Goal: Transaction & Acquisition: Purchase product/service

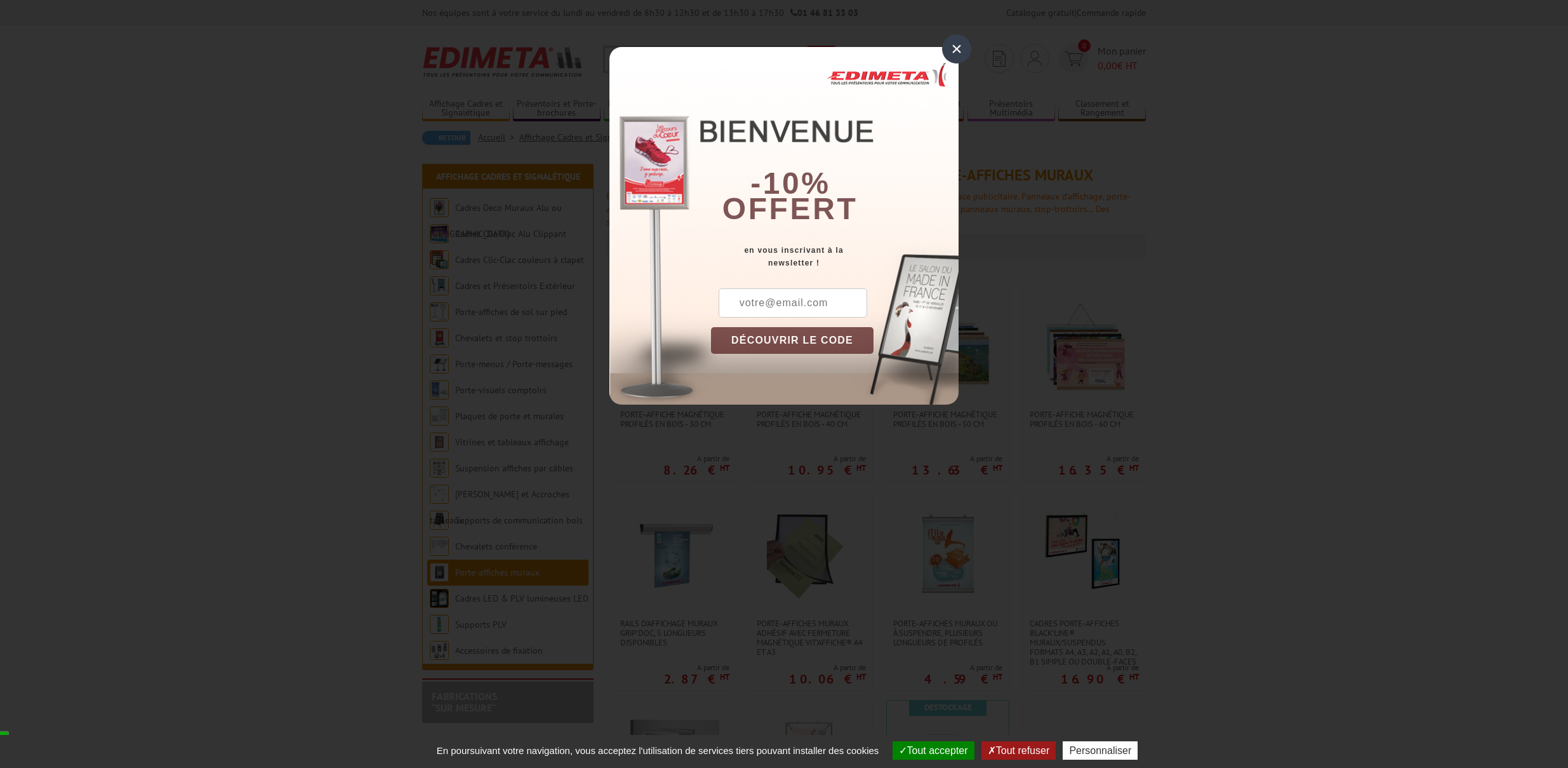
scroll to position [17, 0]
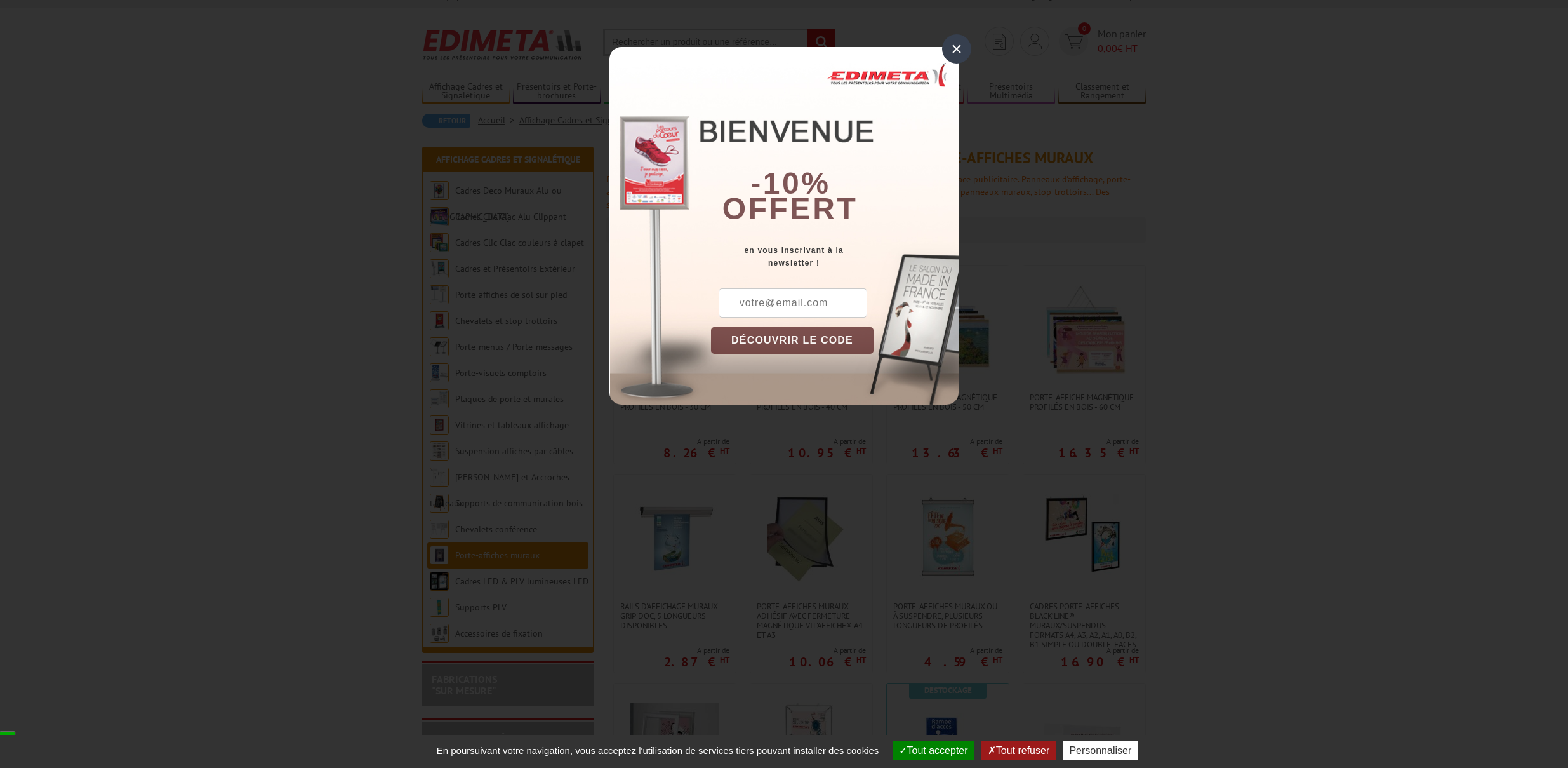
click at [950, 46] on div "×" at bounding box center [957, 49] width 29 height 29
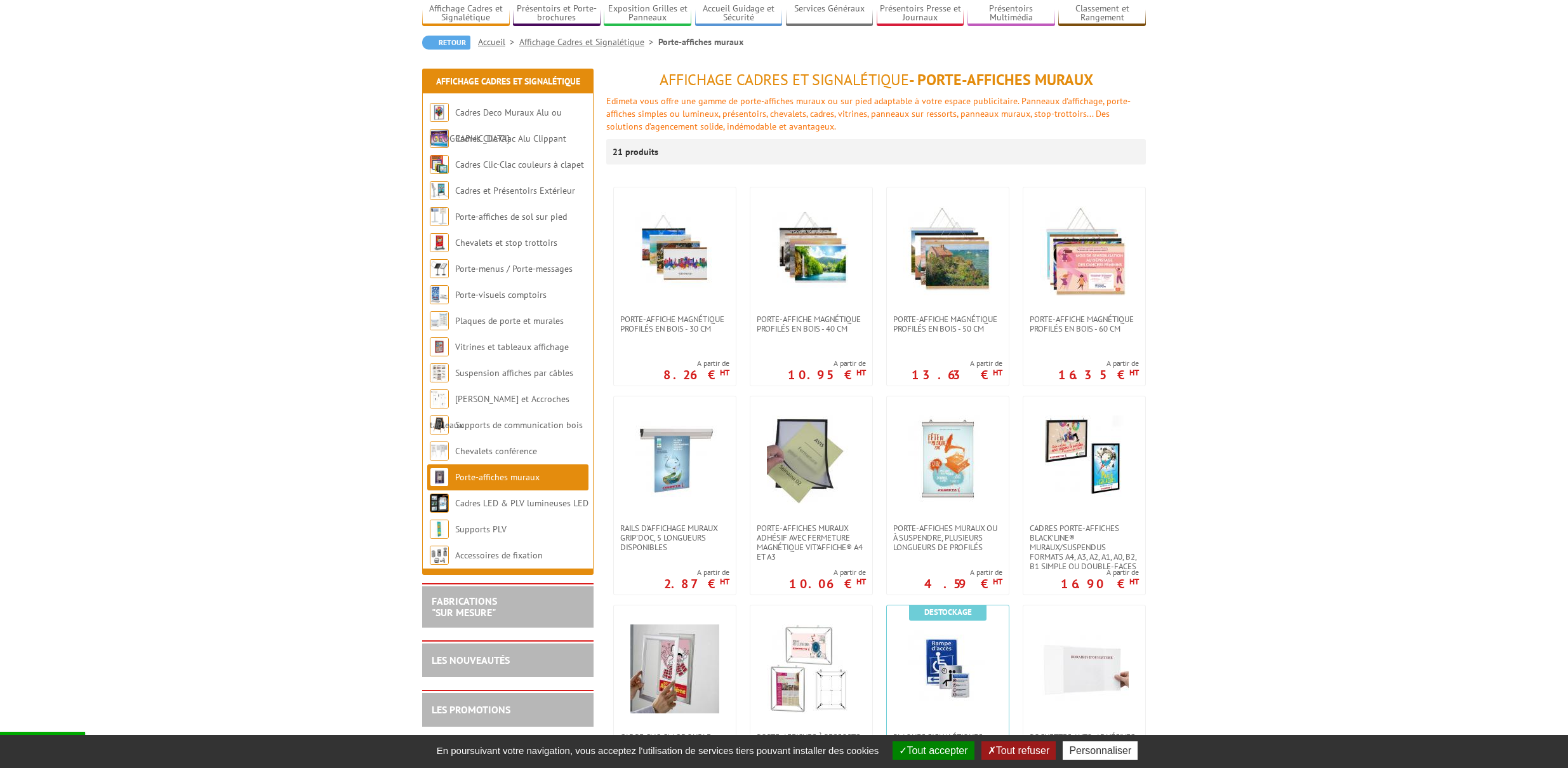
scroll to position [94, 0]
click at [1072, 293] on img at bounding box center [1085, 252] width 89 height 89
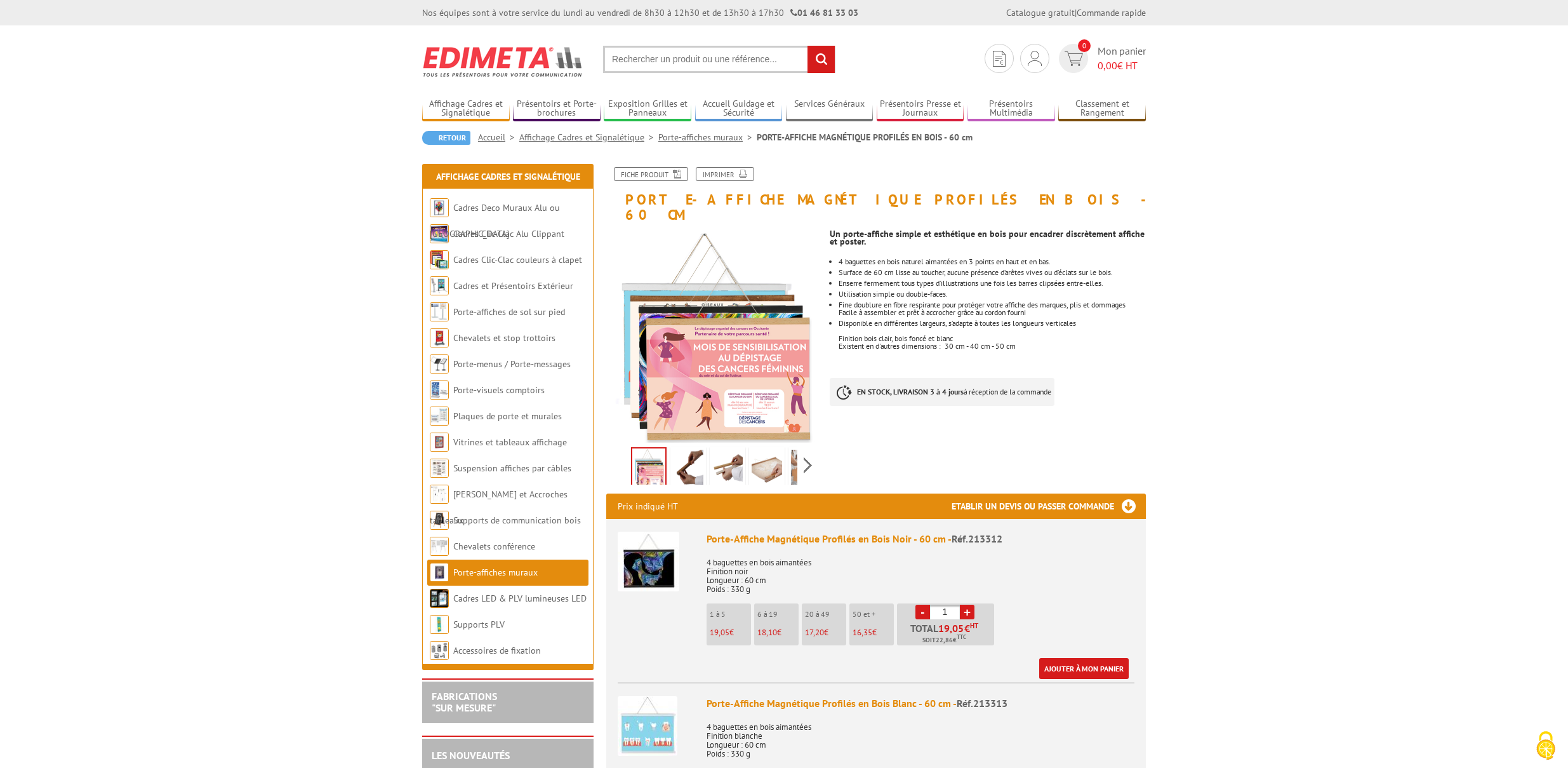
click at [763, 454] on img at bounding box center [767, 469] width 31 height 39
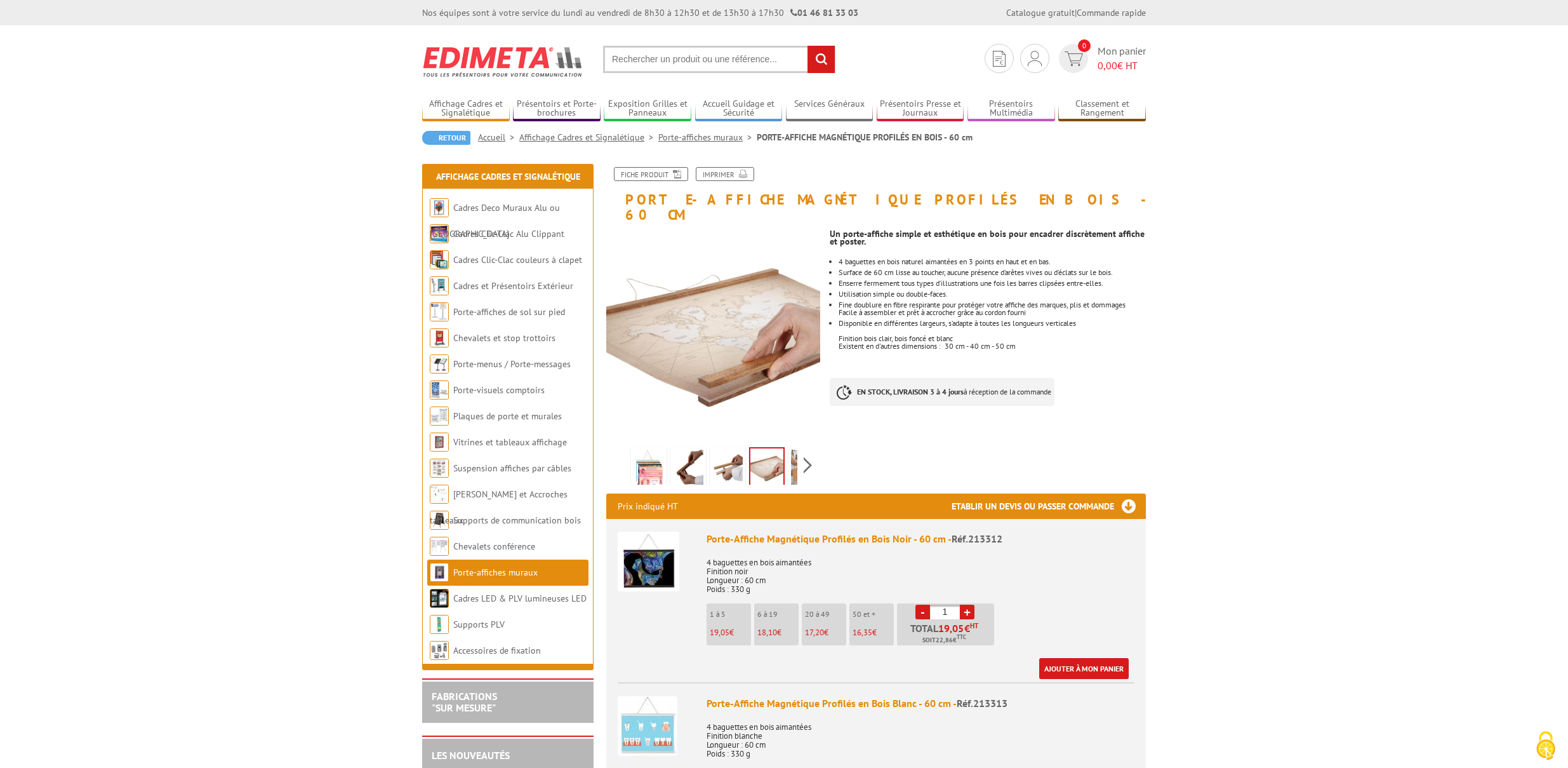
click at [794, 460] on img at bounding box center [806, 469] width 31 height 39
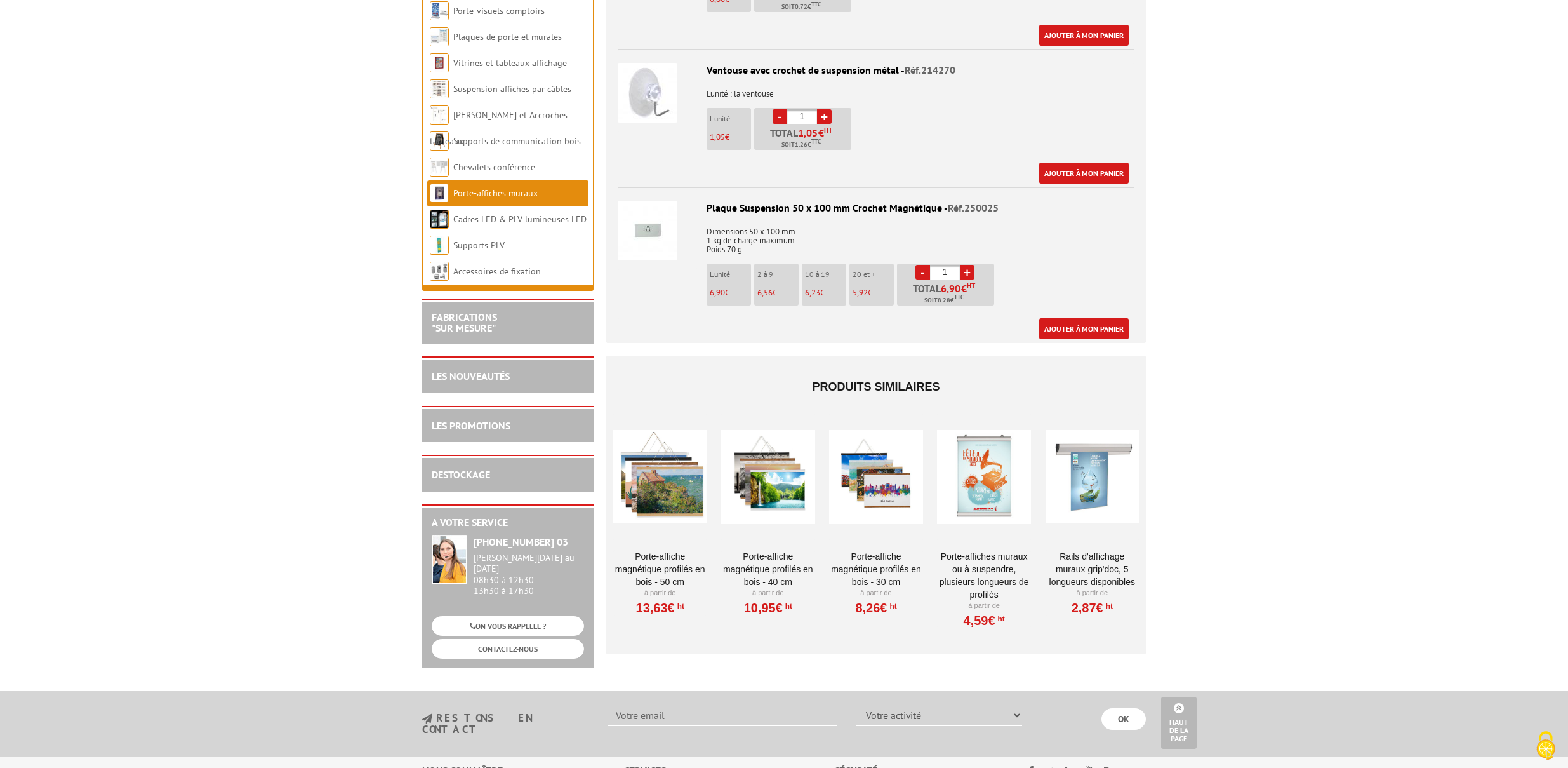
scroll to position [1349, 0]
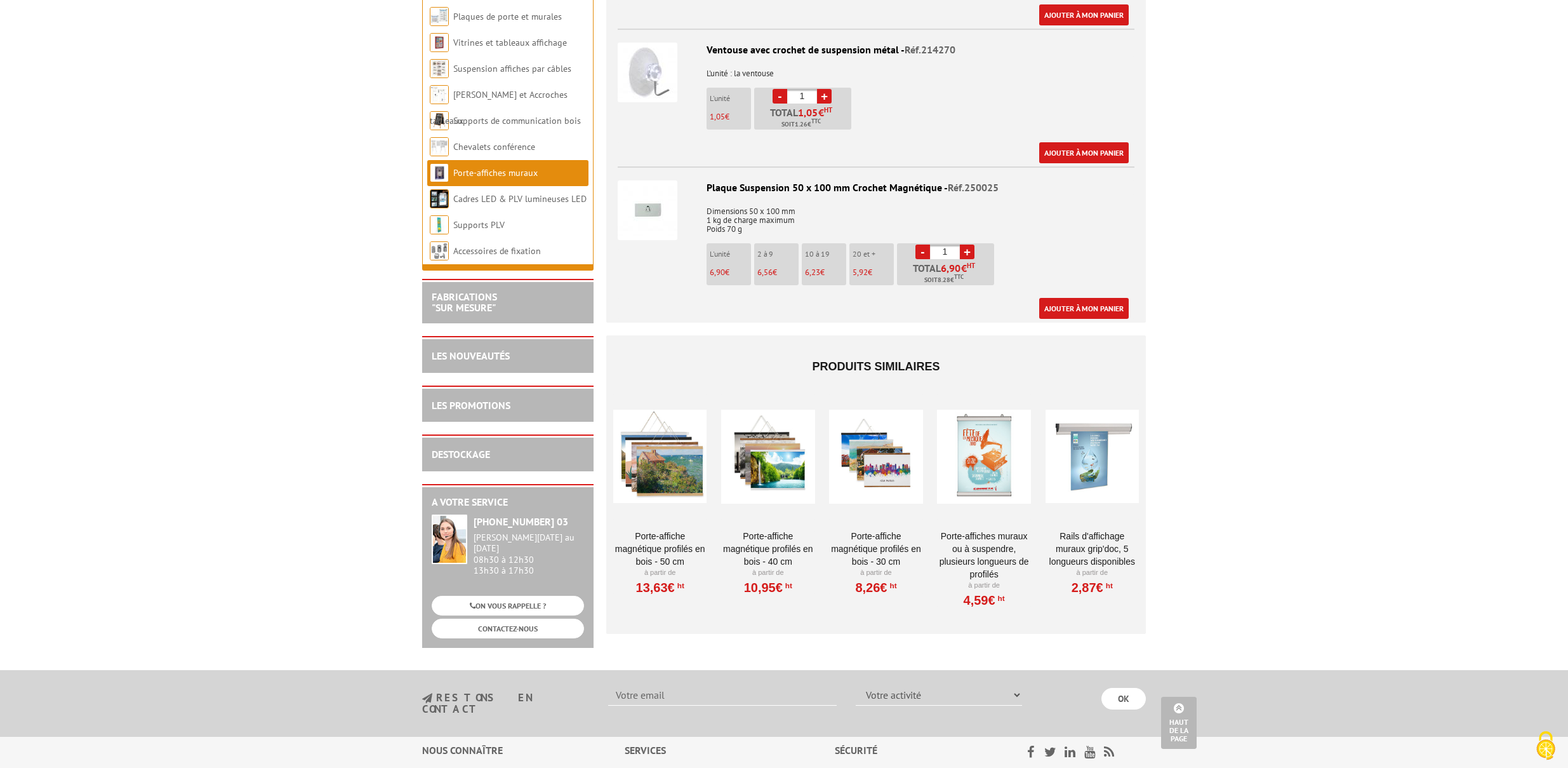
click at [968, 530] on link "Porte-affiches muraux ou à suspendre, plusieurs longueurs de profilés" at bounding box center [984, 555] width 93 height 51
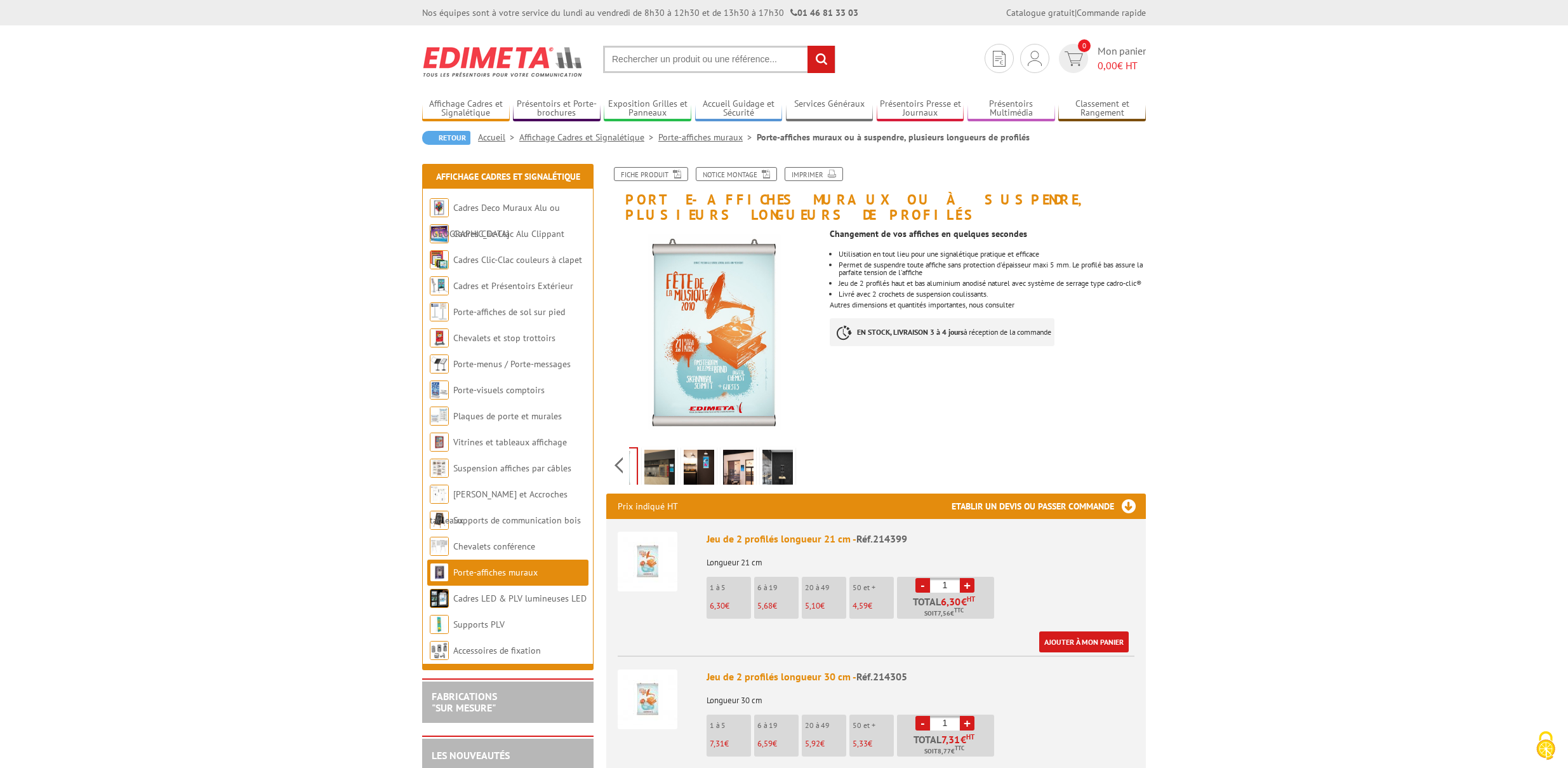
click at [808, 450] on div "Previous Next" at bounding box center [713, 464] width 214 height 45
click at [687, 450] on img at bounding box center [699, 469] width 31 height 39
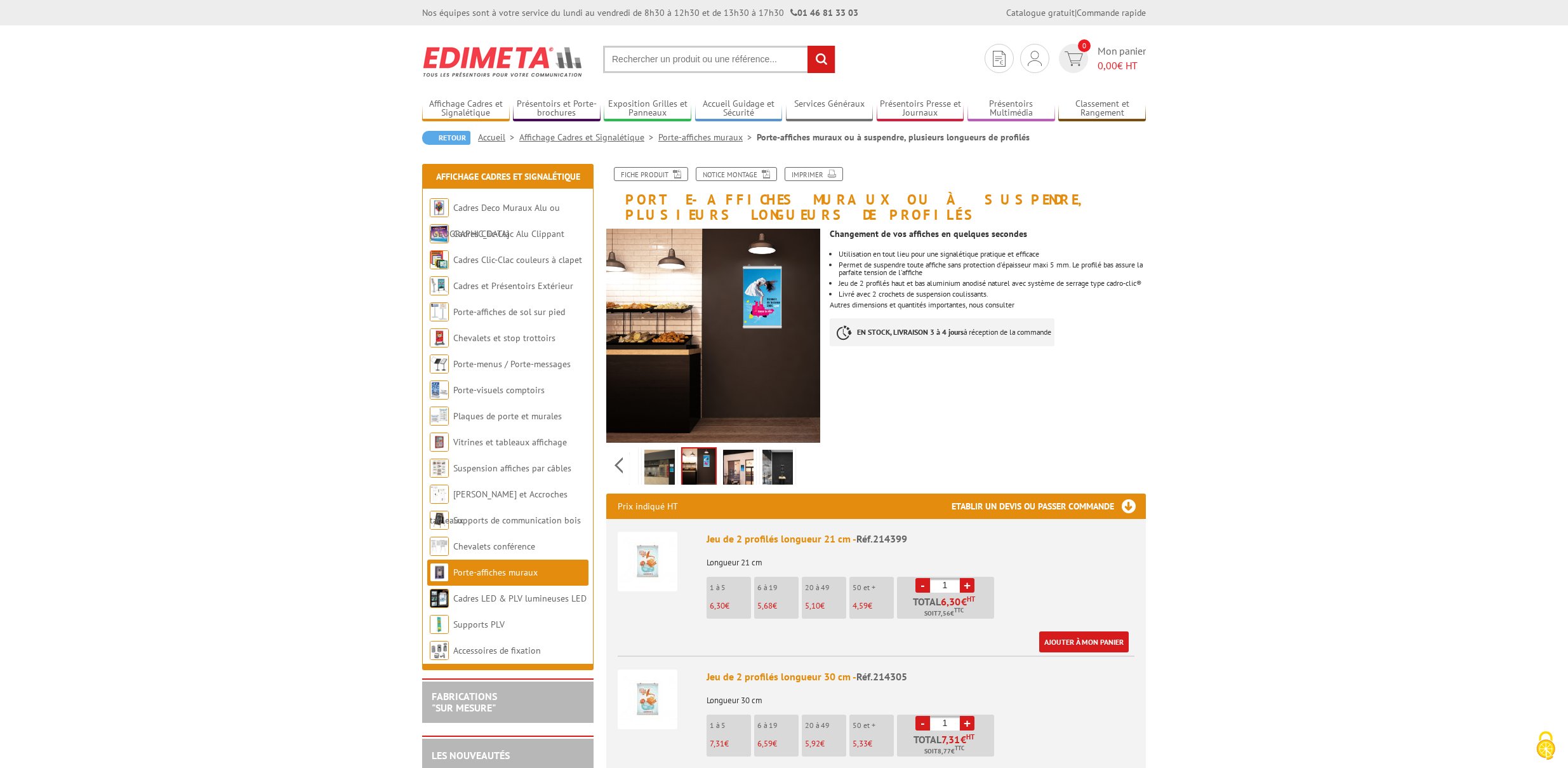
click at [788, 453] on img at bounding box center [778, 469] width 31 height 39
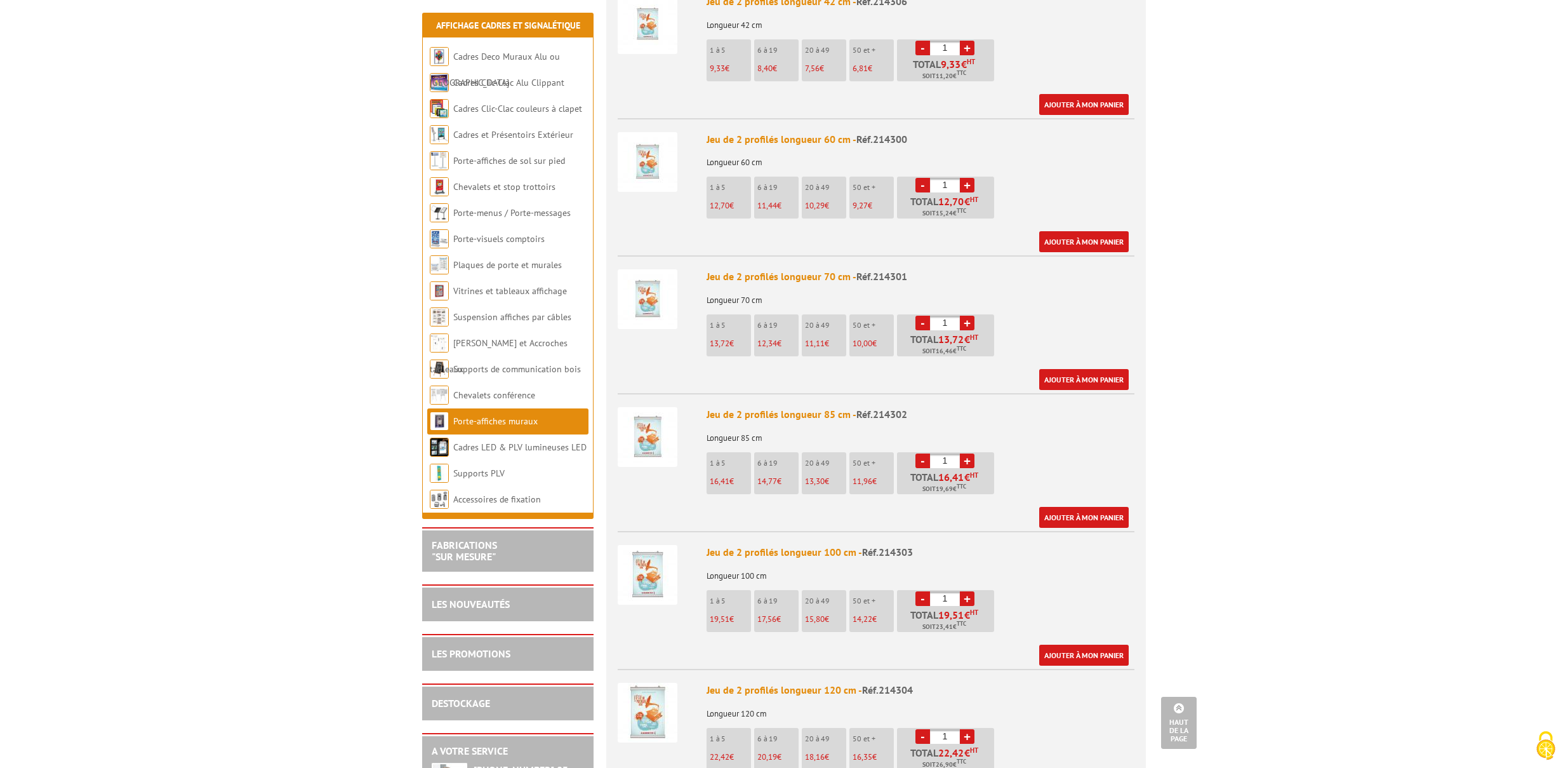
scroll to position [817, 0]
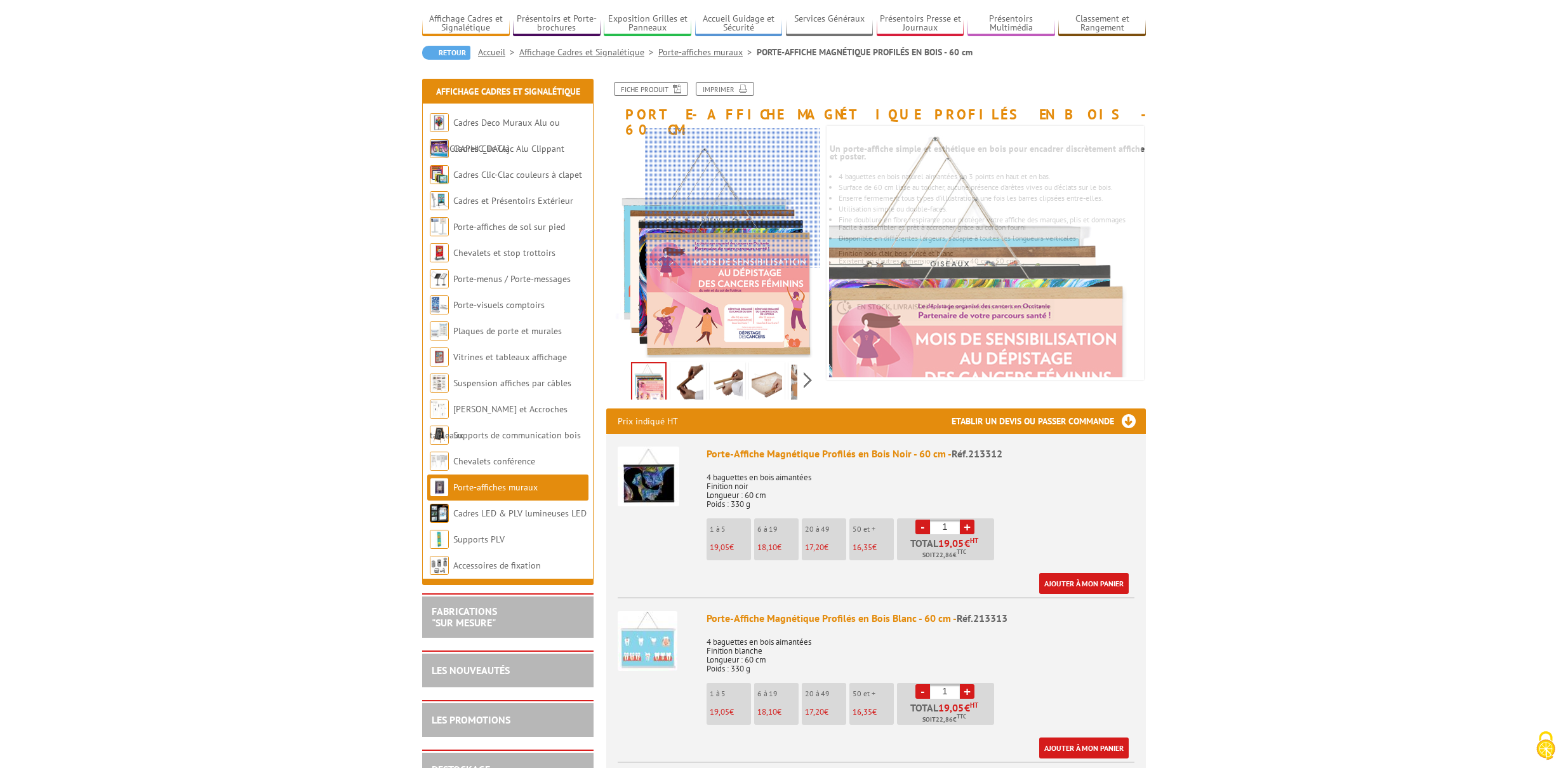
scroll to position [84, 0]
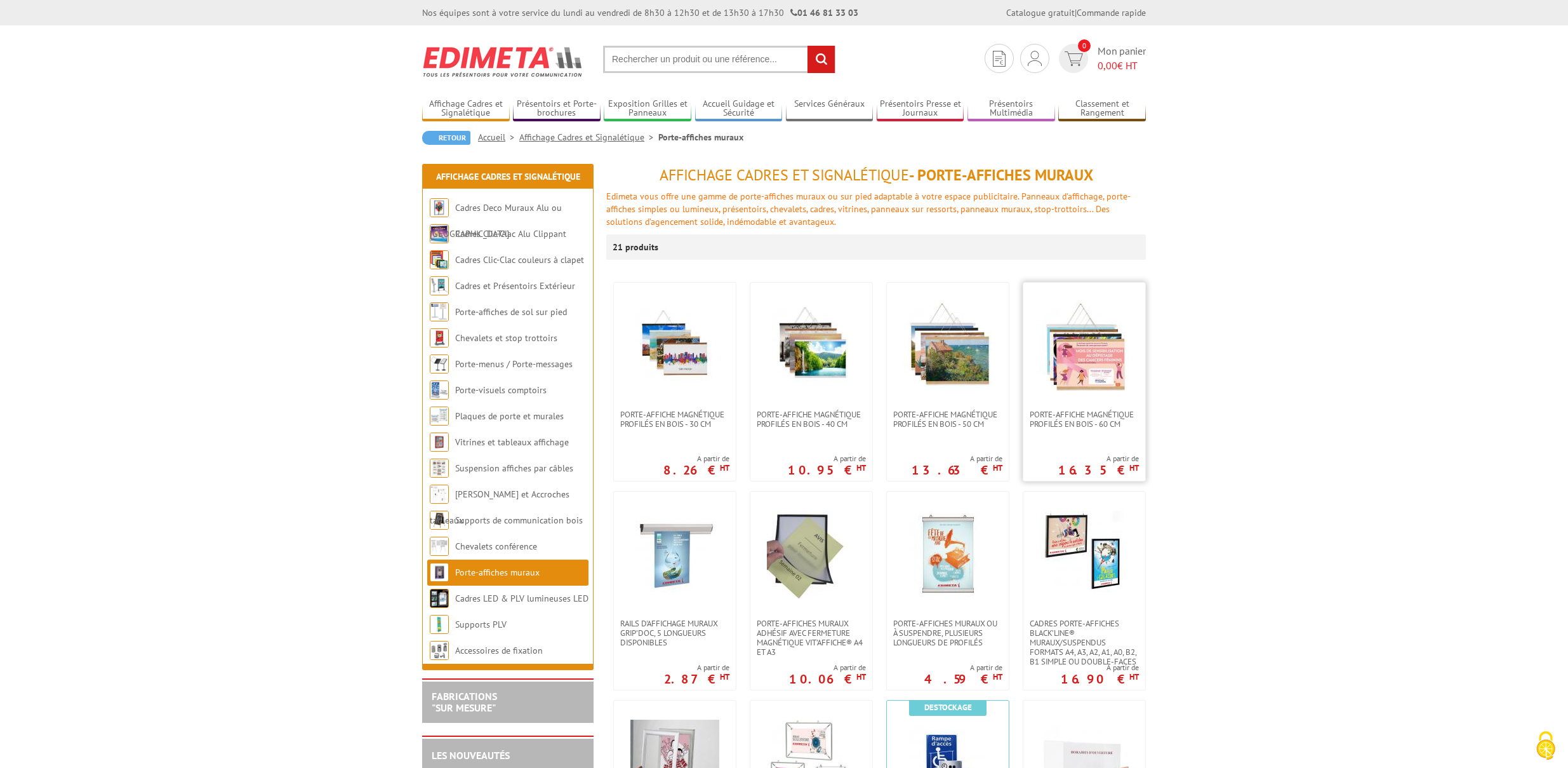
click at [1064, 388] on img at bounding box center [1085, 346] width 89 height 89
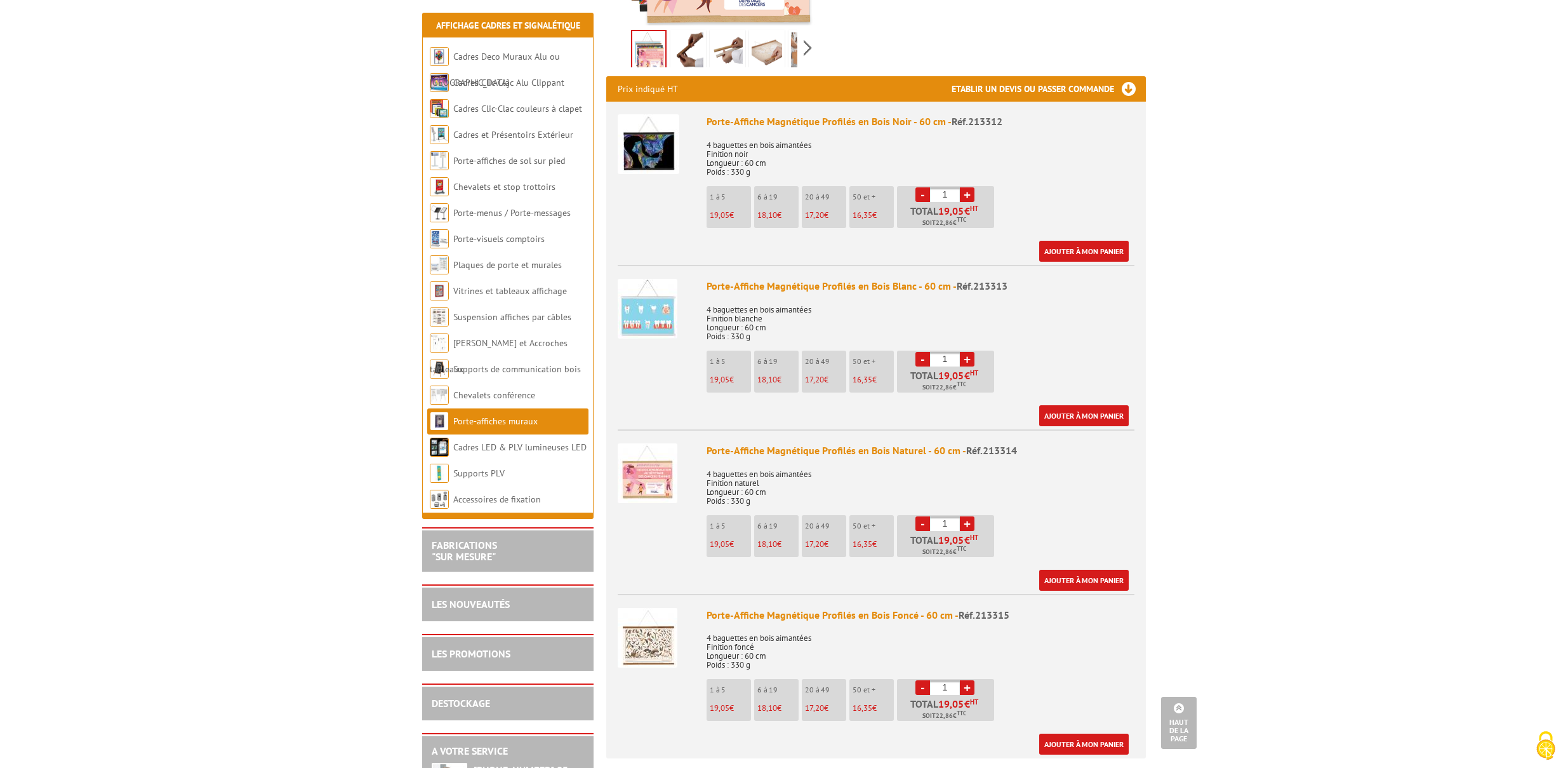
scroll to position [388, 0]
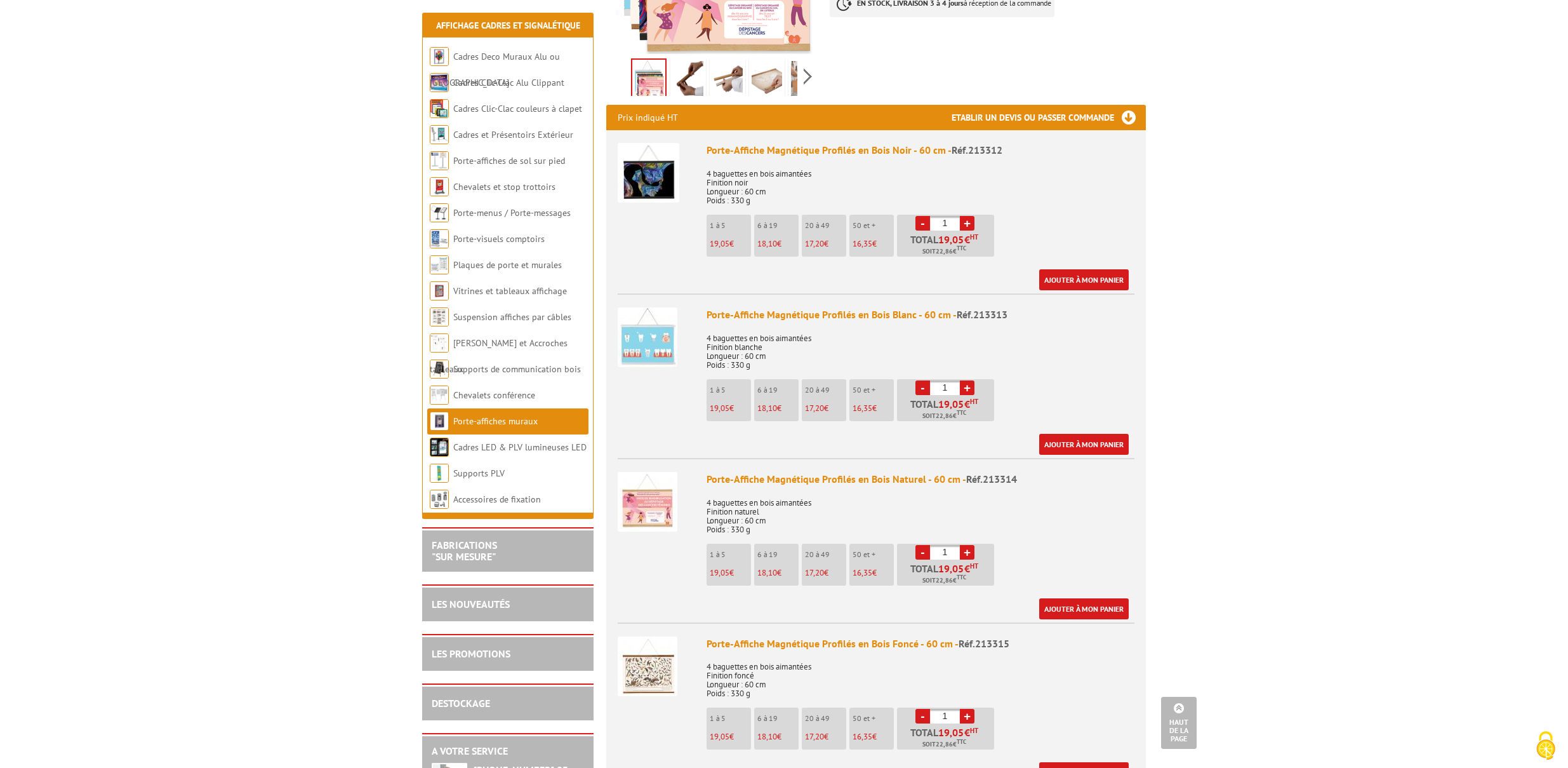
click at [783, 235] on li "6 à 19 18,10 €" at bounding box center [776, 235] width 45 height 42
click at [970, 380] on link "+" at bounding box center [967, 387] width 14 height 14
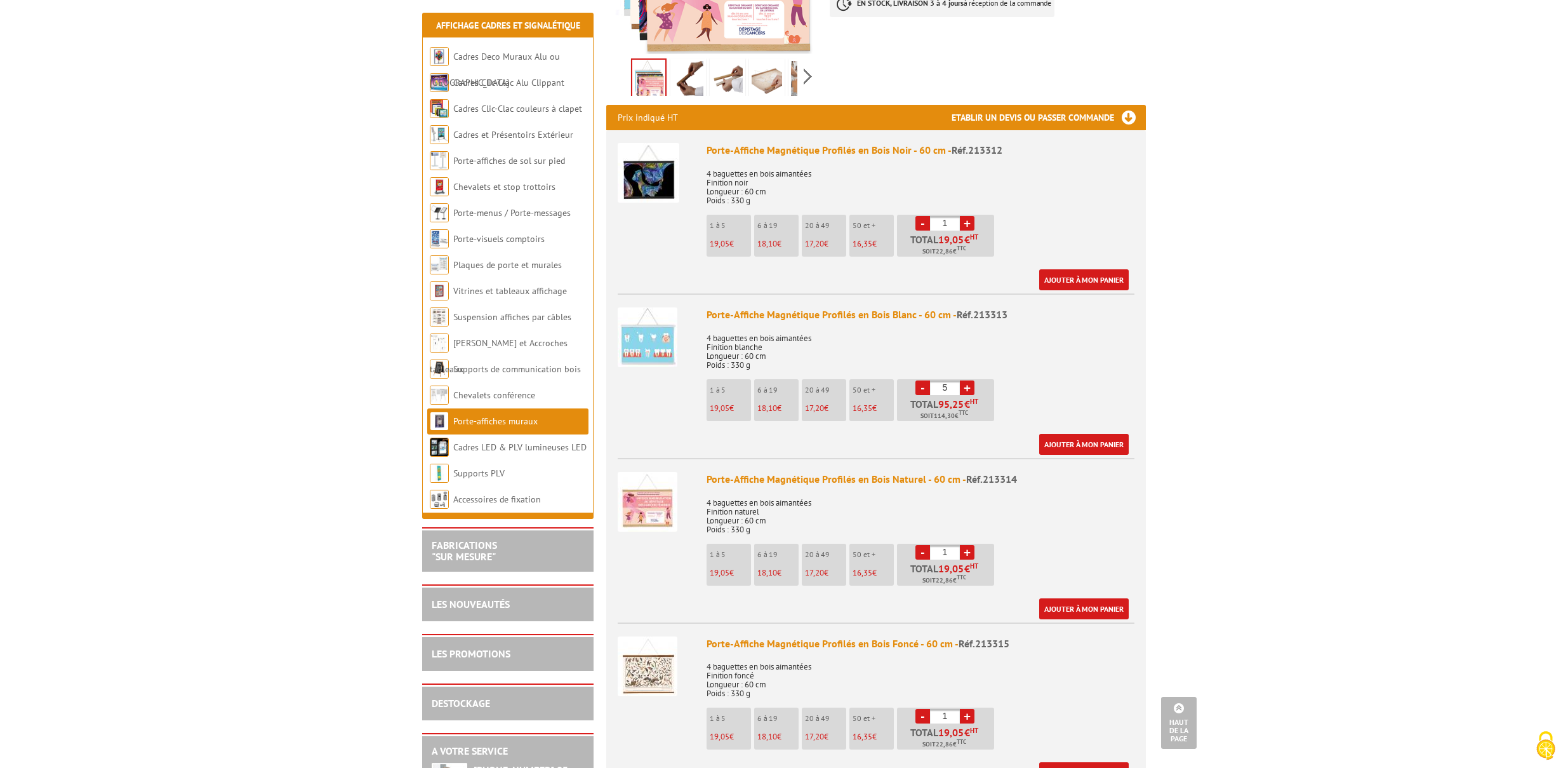
click at [970, 380] on link "+" at bounding box center [967, 387] width 14 height 14
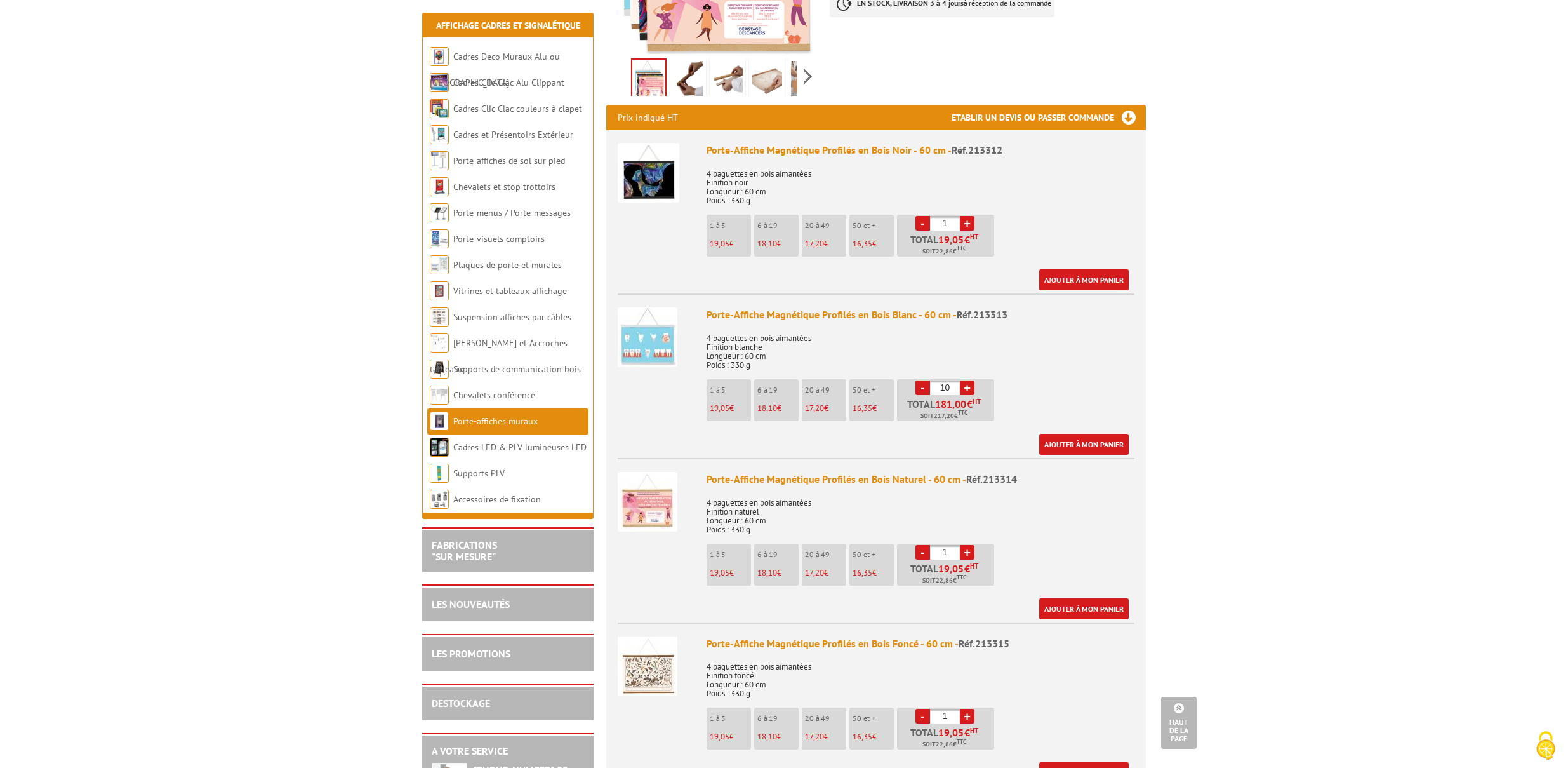
click at [970, 380] on link "+" at bounding box center [967, 387] width 14 height 14
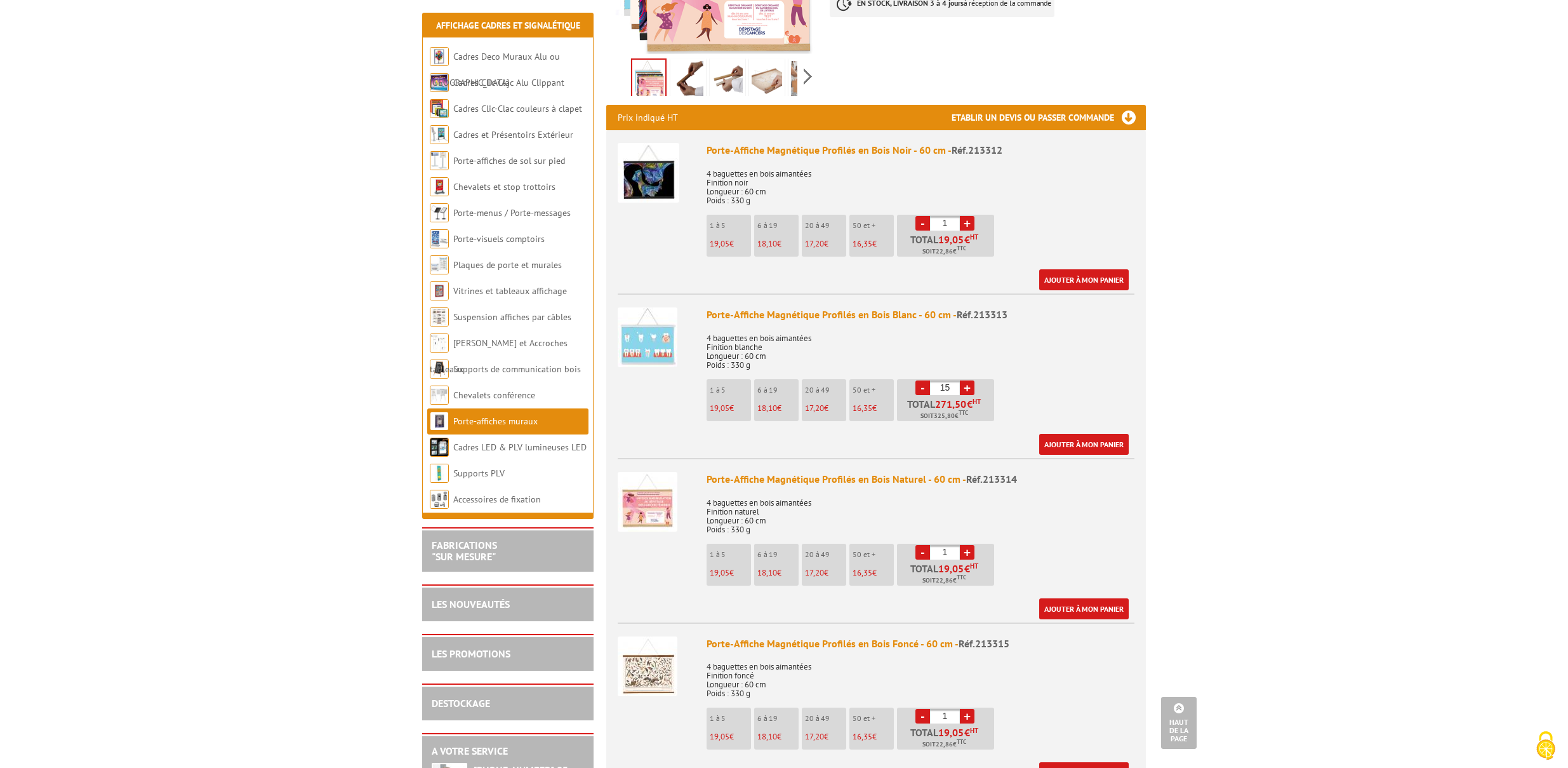
click at [970, 380] on link "+" at bounding box center [967, 387] width 14 height 14
type input "19"
